Goal: Find specific page/section: Find specific page/section

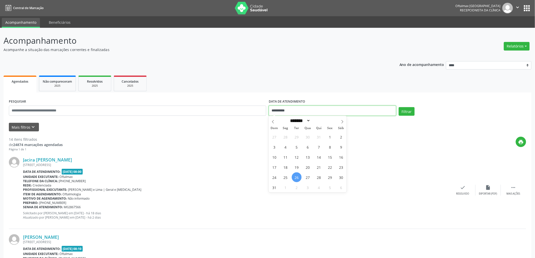
click at [274, 112] on input "**********" at bounding box center [332, 111] width 127 height 10
click at [309, 175] on span "27" at bounding box center [308, 177] width 10 height 10
type input "**********"
click at [310, 176] on span "27" at bounding box center [308, 177] width 10 height 10
click at [403, 111] on button "Filtrar" at bounding box center [406, 111] width 16 height 9
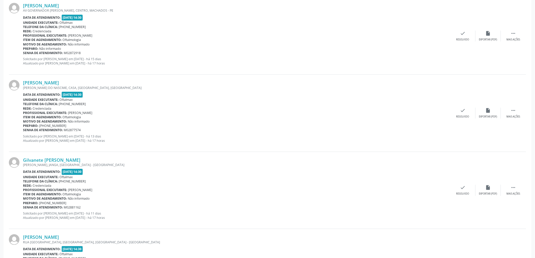
scroll to position [751, 0]
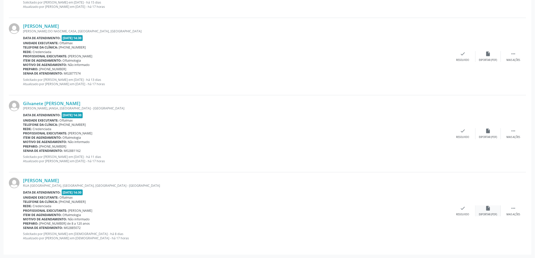
click at [489, 212] on div "insert_drive_file Exportar (PDF)" at bounding box center [487, 210] width 25 height 11
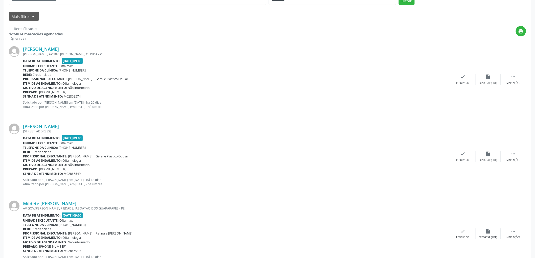
scroll to position [49, 0]
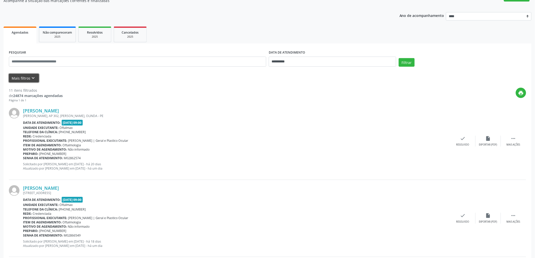
click at [31, 75] on icon "keyboard_arrow_down" at bounding box center [34, 78] width 6 height 6
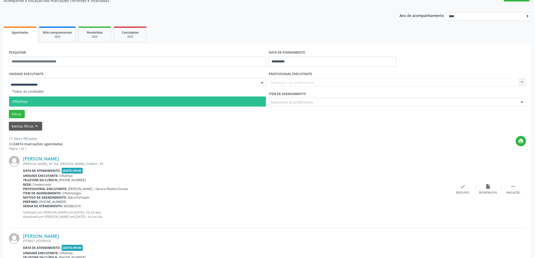
click at [32, 100] on span "Oftalmax" at bounding box center [137, 102] width 257 height 10
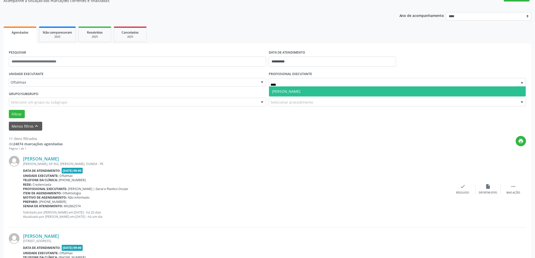
type input "*****"
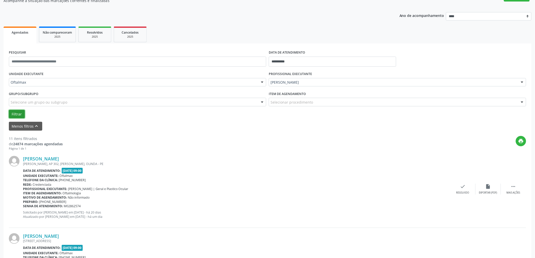
click at [13, 110] on button "Filtrar" at bounding box center [17, 114] width 16 height 9
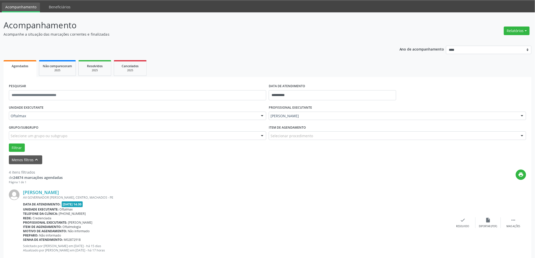
scroll to position [0, 0]
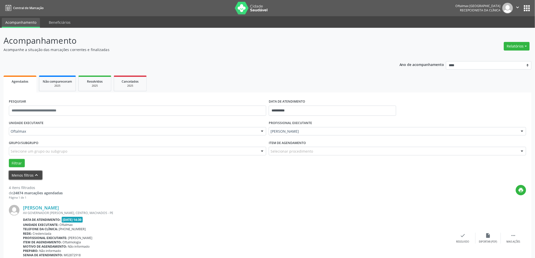
click at [26, 172] on button "Menos filtros keyboard_arrow_up" at bounding box center [25, 175] width 33 height 9
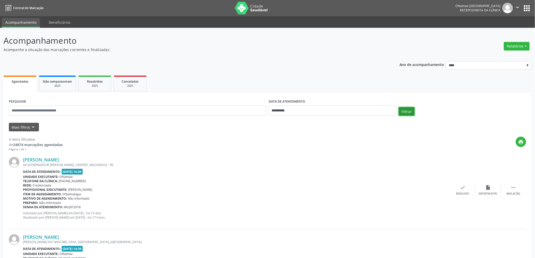
click at [410, 113] on button "Filtrar" at bounding box center [406, 111] width 16 height 9
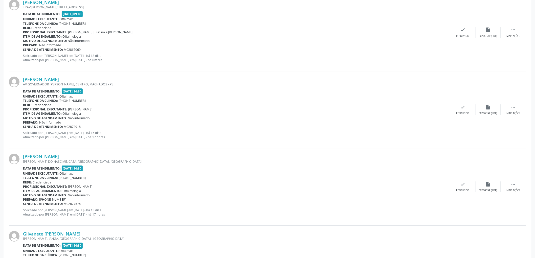
scroll to position [526, 0]
